Goal: Information Seeking & Learning: Learn about a topic

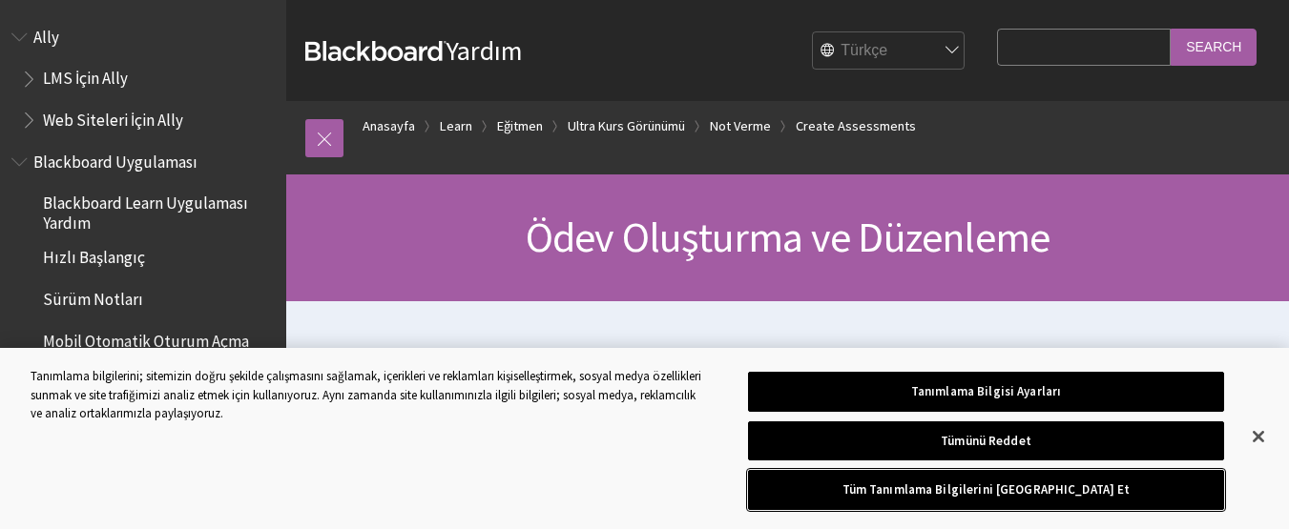
click at [978, 509] on button "Tüm Tanımlama Bilgilerini [GEOGRAPHIC_DATA] Et" at bounding box center [986, 490] width 477 height 40
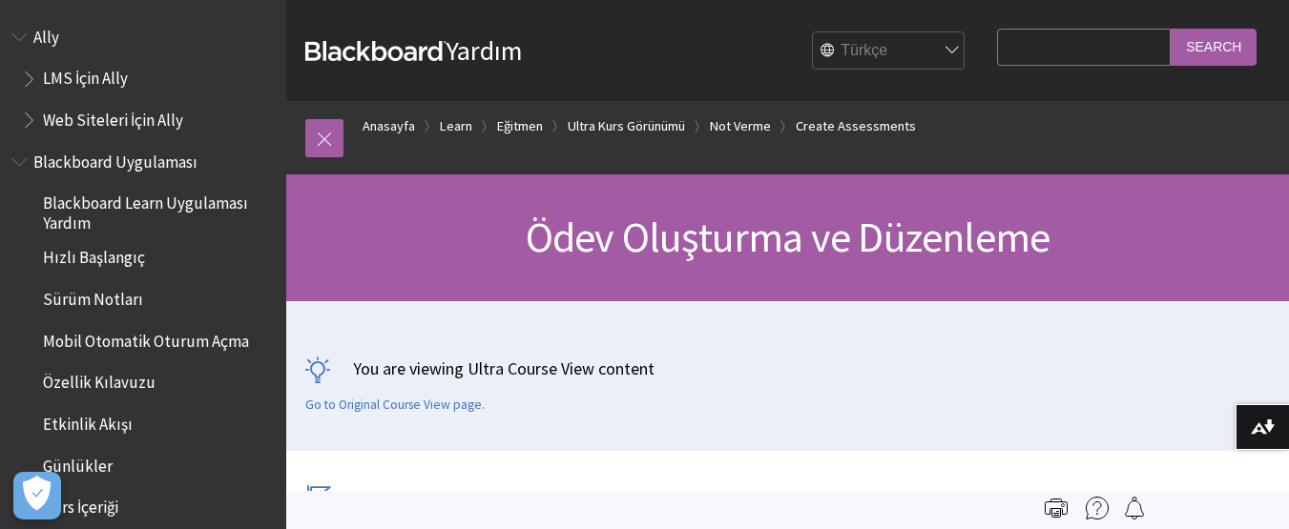
click at [1133, 49] on input "Search Query" at bounding box center [1084, 47] width 174 height 37
type input "proje odevi"
click at [1189, 40] on input "Search" at bounding box center [1213, 47] width 86 height 37
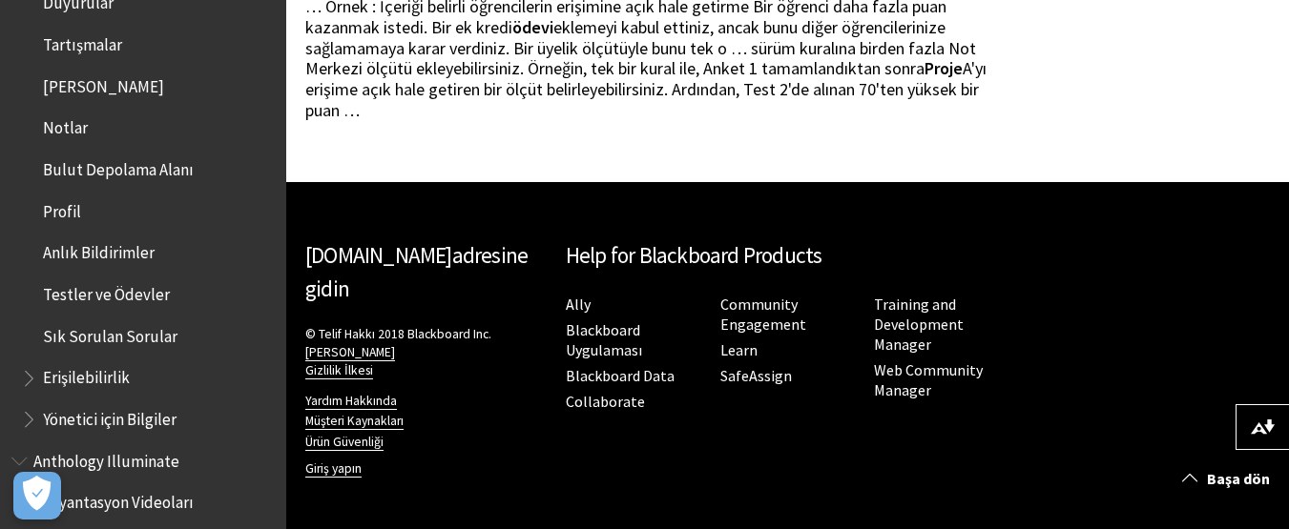
scroll to position [694, 0]
